Goal: Check status: Check status

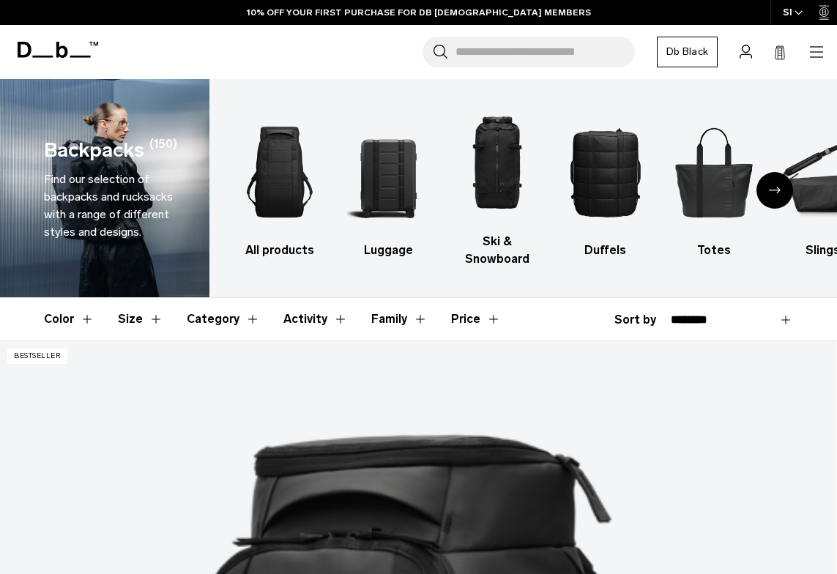
click at [810, 40] on div "Search for Bags, Luggage... Search Close Trending Products All Products Hugger …" at bounding box center [466, 52] width 718 height 31
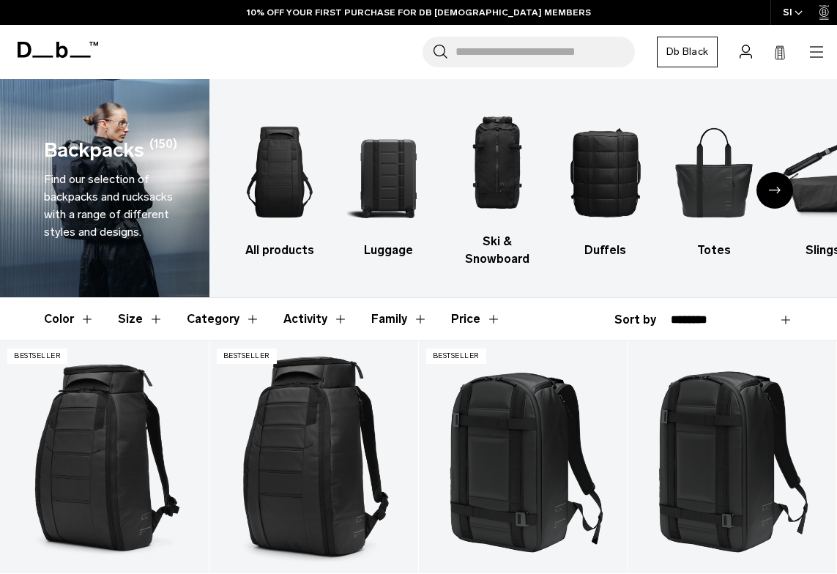
click at [813, 48] on icon "button" at bounding box center [816, 52] width 18 height 18
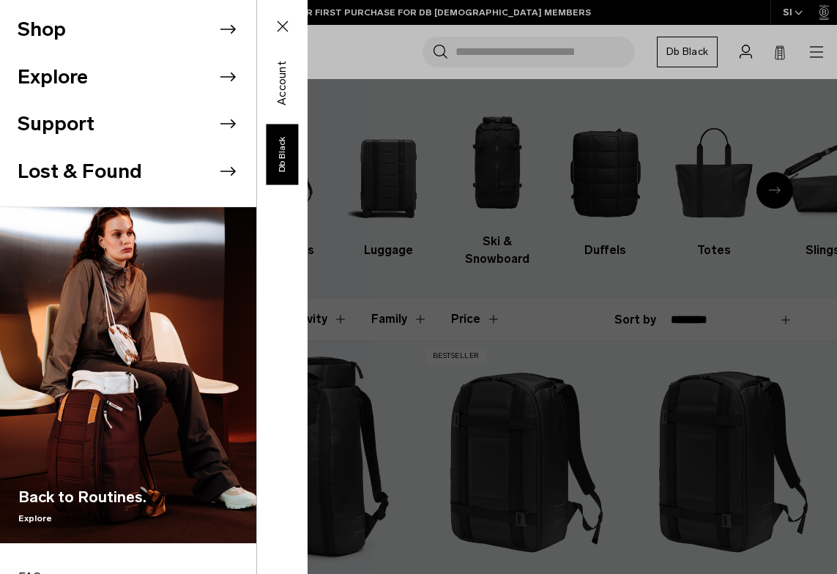
click at [307, 97] on div "Shop Explore Support Lost & Found" at bounding box center [153, 287] width 307 height 574
click at [307, 67] on div "Shop Explore Support Lost & Found" at bounding box center [153, 287] width 307 height 574
click at [307, 41] on div "Shop Explore Support Lost & Found" at bounding box center [153, 287] width 307 height 574
click at [279, 28] on icon at bounding box center [283, 27] width 18 height 18
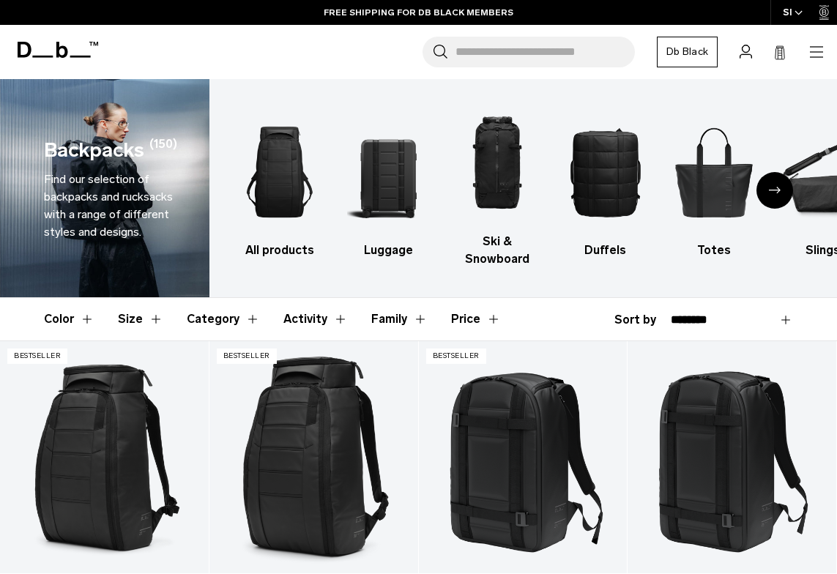
click at [741, 51] on icon at bounding box center [745, 52] width 12 height 14
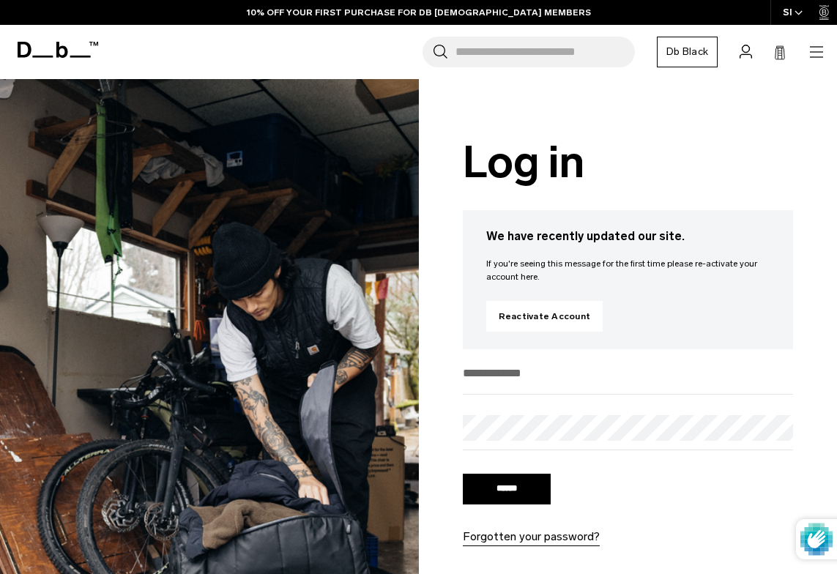
click at [549, 364] on input "email" at bounding box center [628, 373] width 331 height 24
click at [522, 365] on input "email" at bounding box center [628, 373] width 331 height 24
type input "**********"
click at [463, 474] on input "******" at bounding box center [507, 489] width 88 height 31
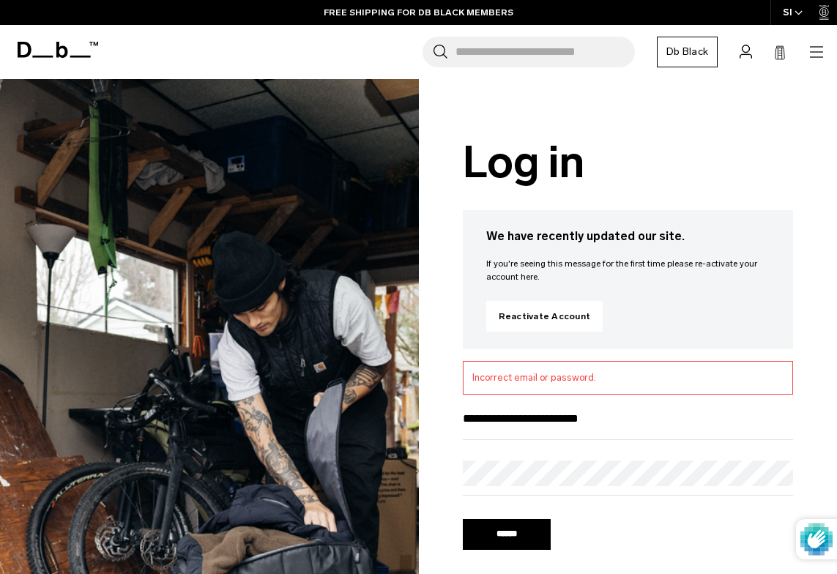
type input "**********"
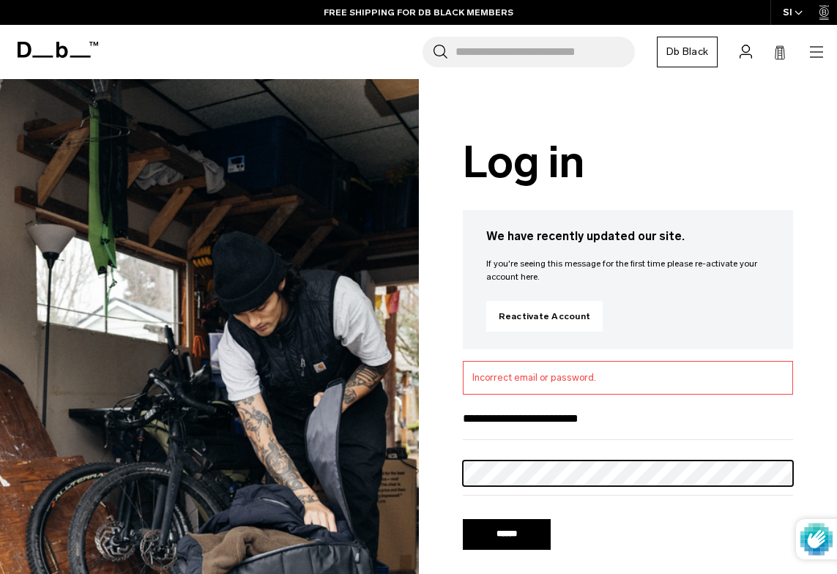
click at [463, 519] on input "******" at bounding box center [507, 534] width 88 height 31
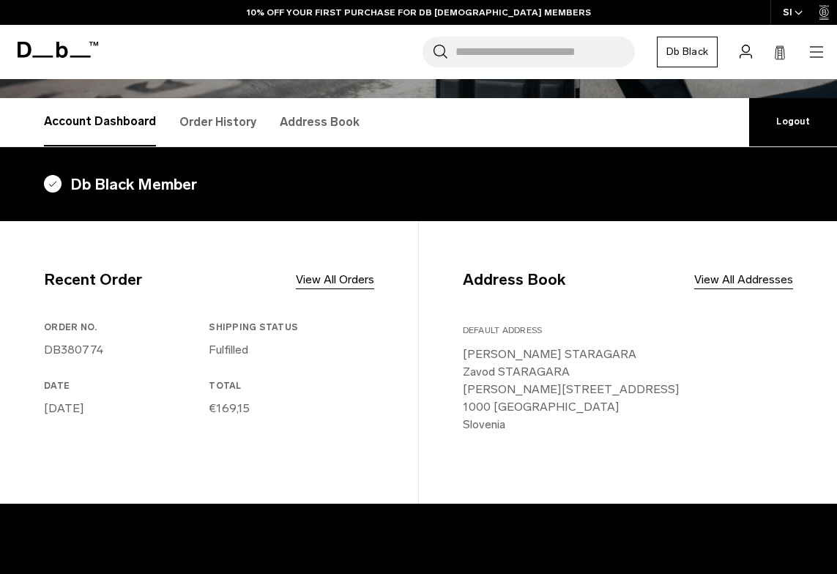
scroll to position [228, 0]
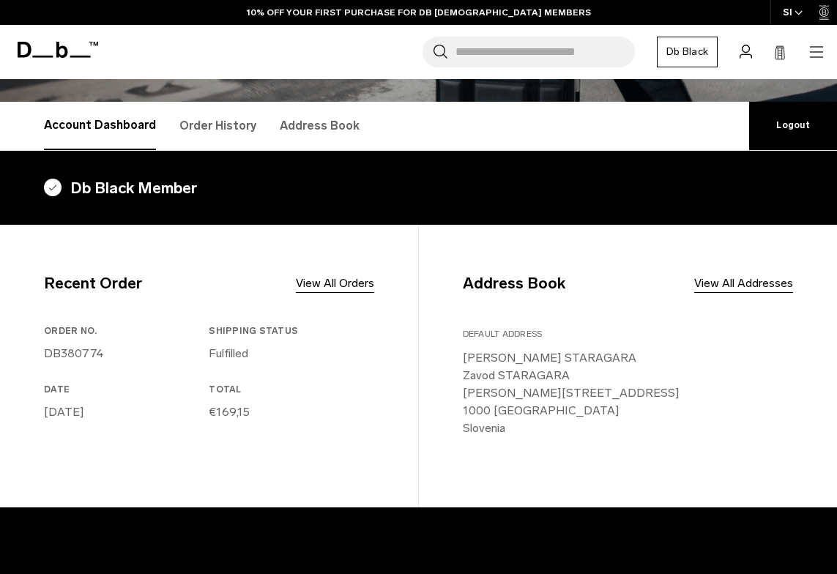
click at [232, 132] on link "Order History" at bounding box center [217, 126] width 77 height 48
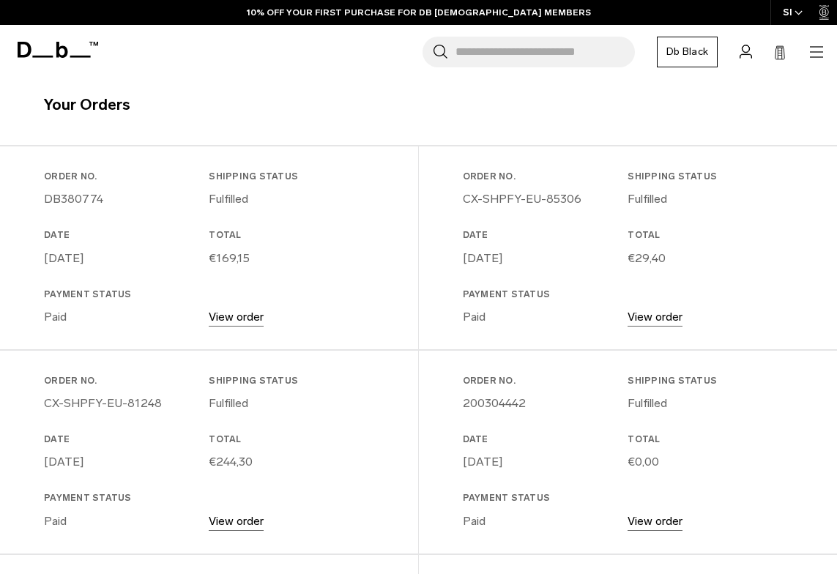
click at [244, 317] on link "View order" at bounding box center [236, 317] width 55 height 14
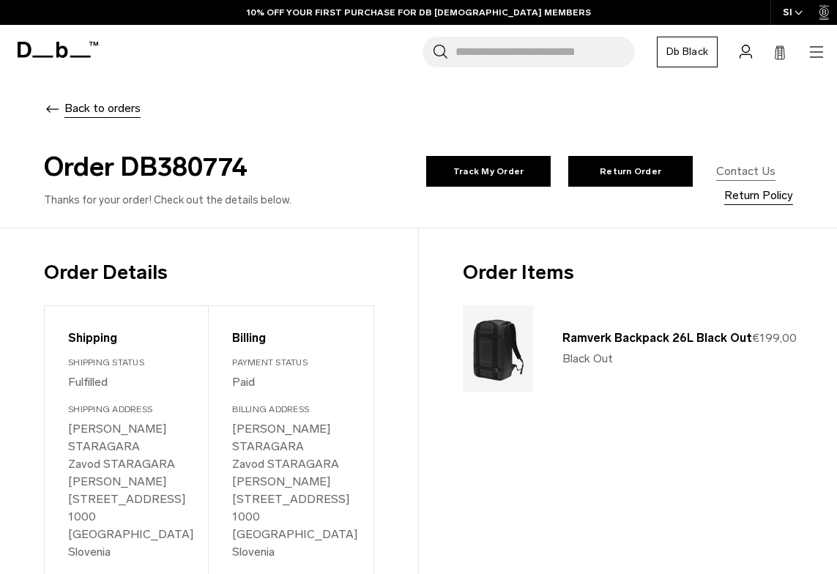
click at [716, 180] on link "Contact Us" at bounding box center [745, 171] width 59 height 18
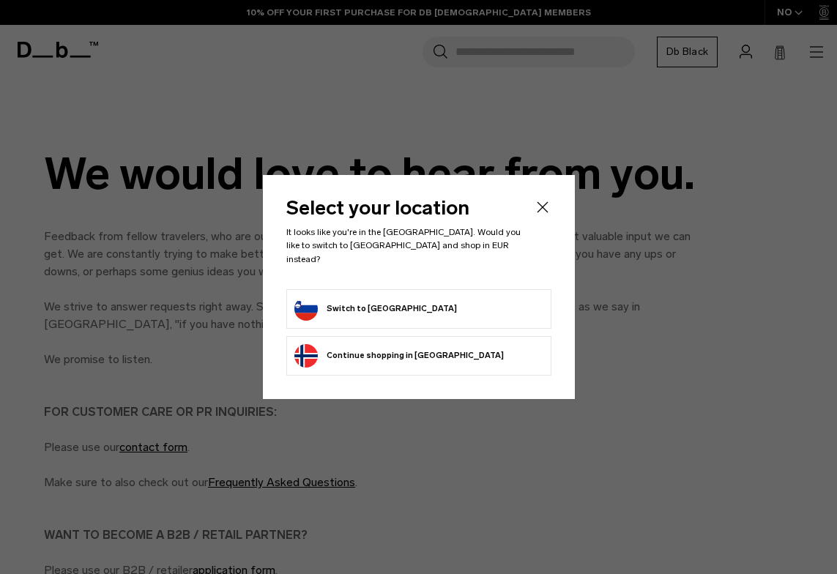
click at [474, 305] on form "Switch to [GEOGRAPHIC_DATA]" at bounding box center [418, 308] width 249 height 23
click at [345, 303] on button "Switch to [GEOGRAPHIC_DATA]" at bounding box center [375, 308] width 162 height 23
click at [346, 308] on button "Switch to [GEOGRAPHIC_DATA]" at bounding box center [375, 308] width 162 height 23
click at [392, 321] on li "Switch to [GEOGRAPHIC_DATA]" at bounding box center [418, 309] width 265 height 40
click at [384, 302] on button "Switch to Slovenia" at bounding box center [375, 308] width 162 height 23
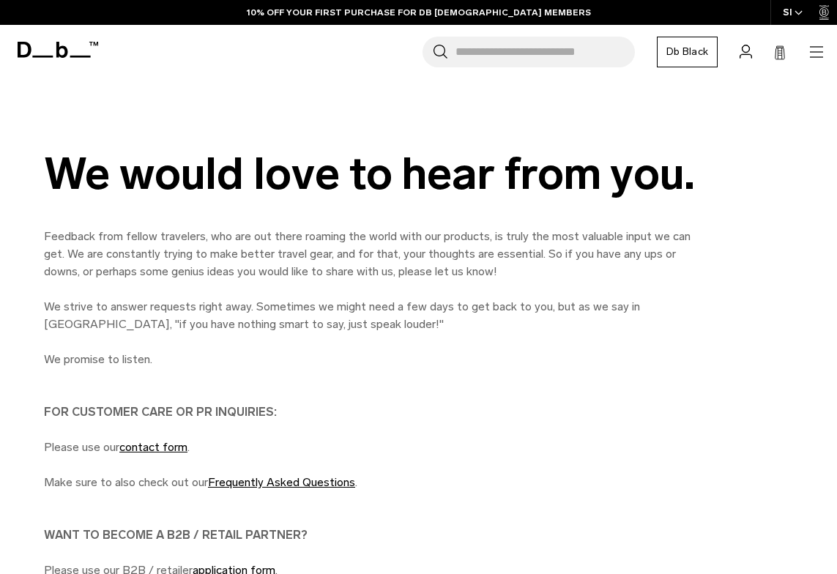
click at [733, 48] on div "Search for Bags, Luggage... Search Close Trending Products All Products Hugger …" at bounding box center [466, 52] width 718 height 31
click at [742, 49] on icon at bounding box center [745, 52] width 12 height 14
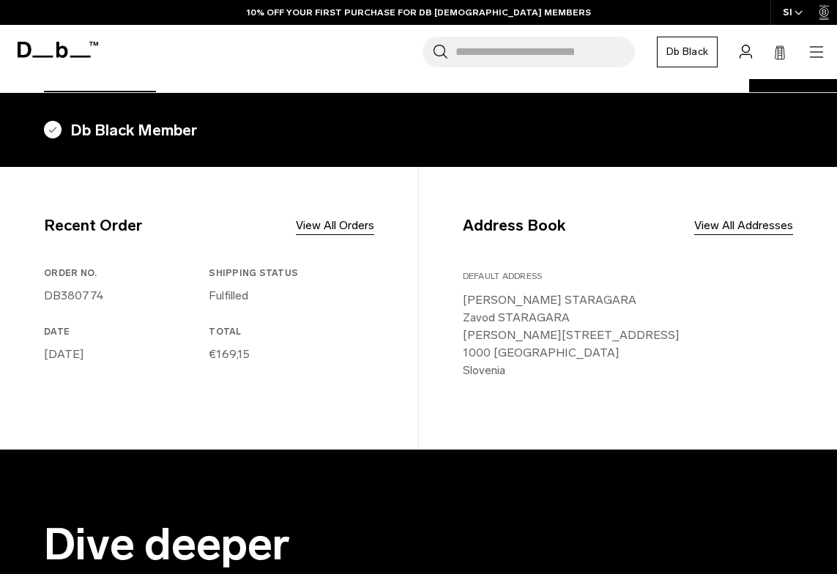
click at [315, 242] on div "Recent Order View All Orders Order No. DB380774 Shipping Status Fulfilled Date …" at bounding box center [231, 300] width 374 height 266
click at [321, 229] on link "View All Orders" at bounding box center [335, 226] width 78 height 18
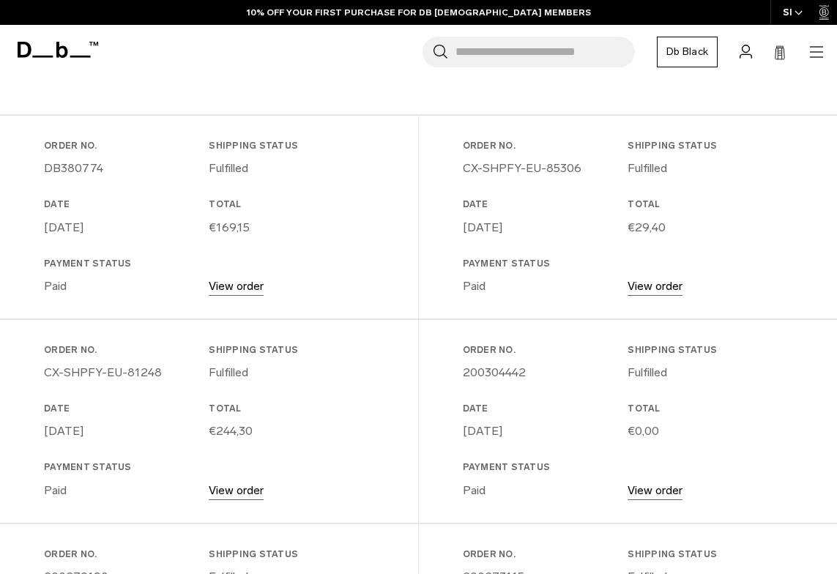
click at [216, 298] on div "Order No. DB380774 Shipping Status Fulfilled Date August 21, 2025 Total €169,15…" at bounding box center [209, 227] width 330 height 176
click at [223, 288] on link "View order" at bounding box center [236, 286] width 55 height 14
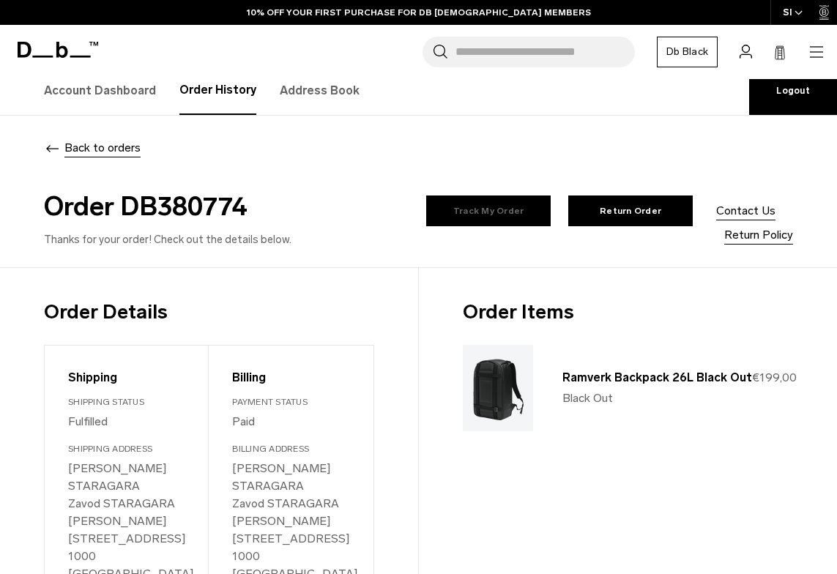
click at [426, 226] on link "Track My Order" at bounding box center [488, 210] width 124 height 31
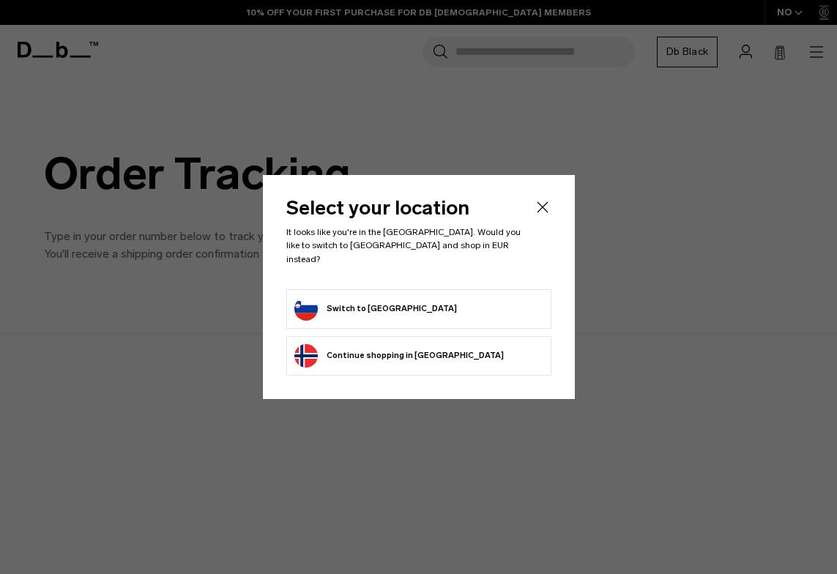
click at [353, 299] on button "Switch to [GEOGRAPHIC_DATA]" at bounding box center [375, 308] width 162 height 23
click at [340, 299] on button "Switch to Slovenia" at bounding box center [375, 308] width 162 height 23
